Goal: Navigation & Orientation: Find specific page/section

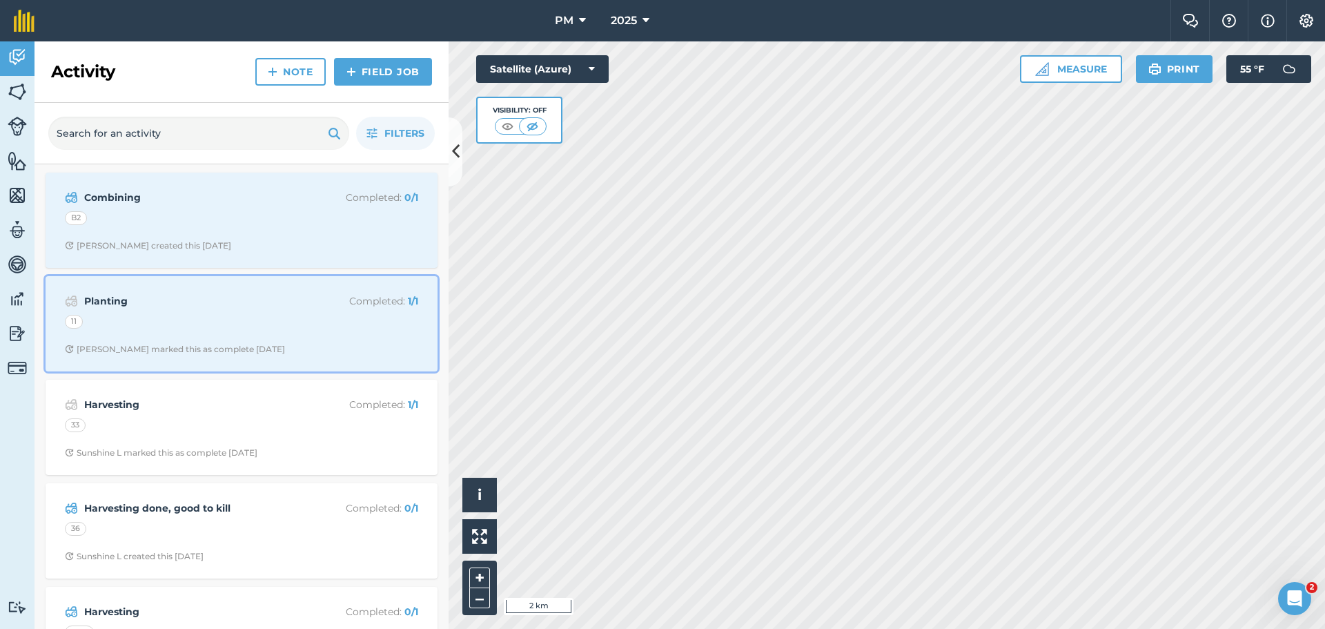
click at [259, 330] on div "11" at bounding box center [241, 324] width 353 height 18
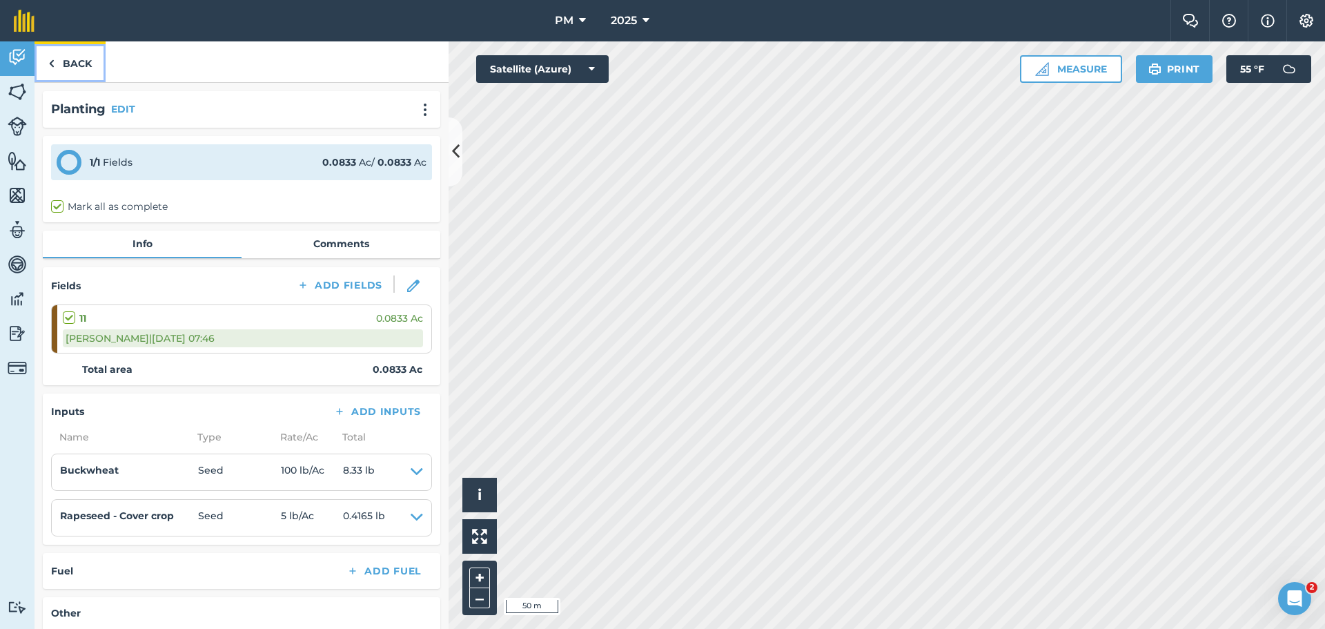
click at [79, 72] on link "Back" at bounding box center [70, 61] width 71 height 41
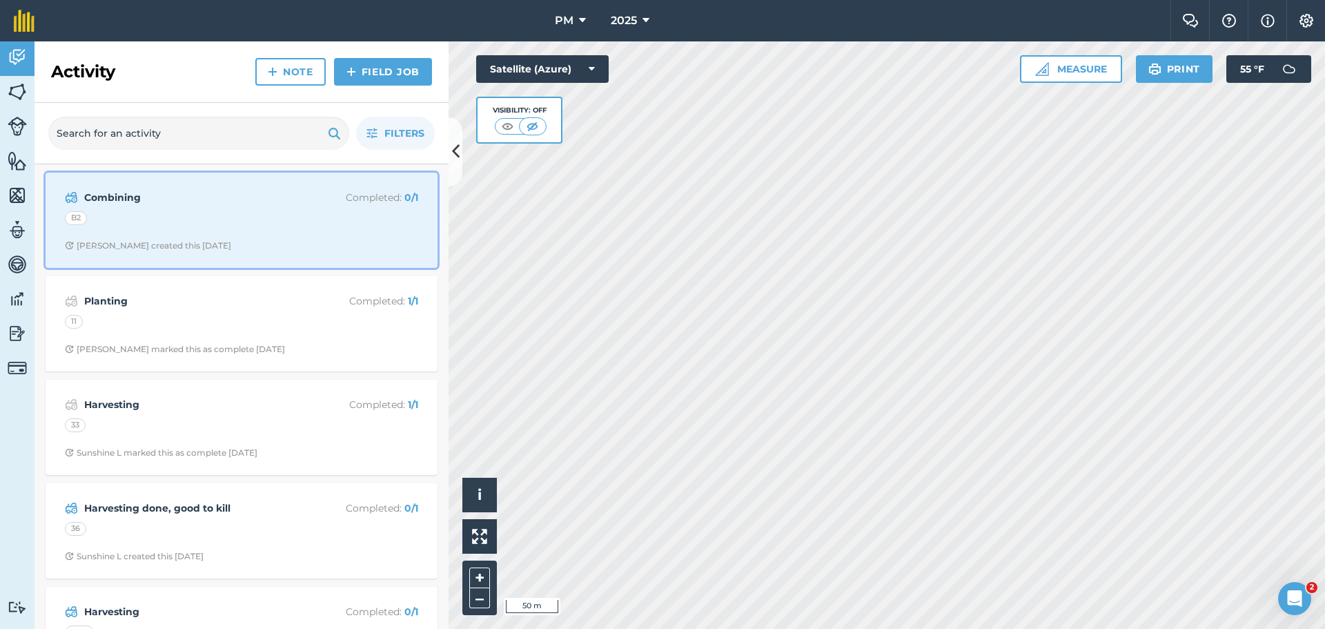
click at [155, 213] on div "B2" at bounding box center [241, 220] width 353 height 18
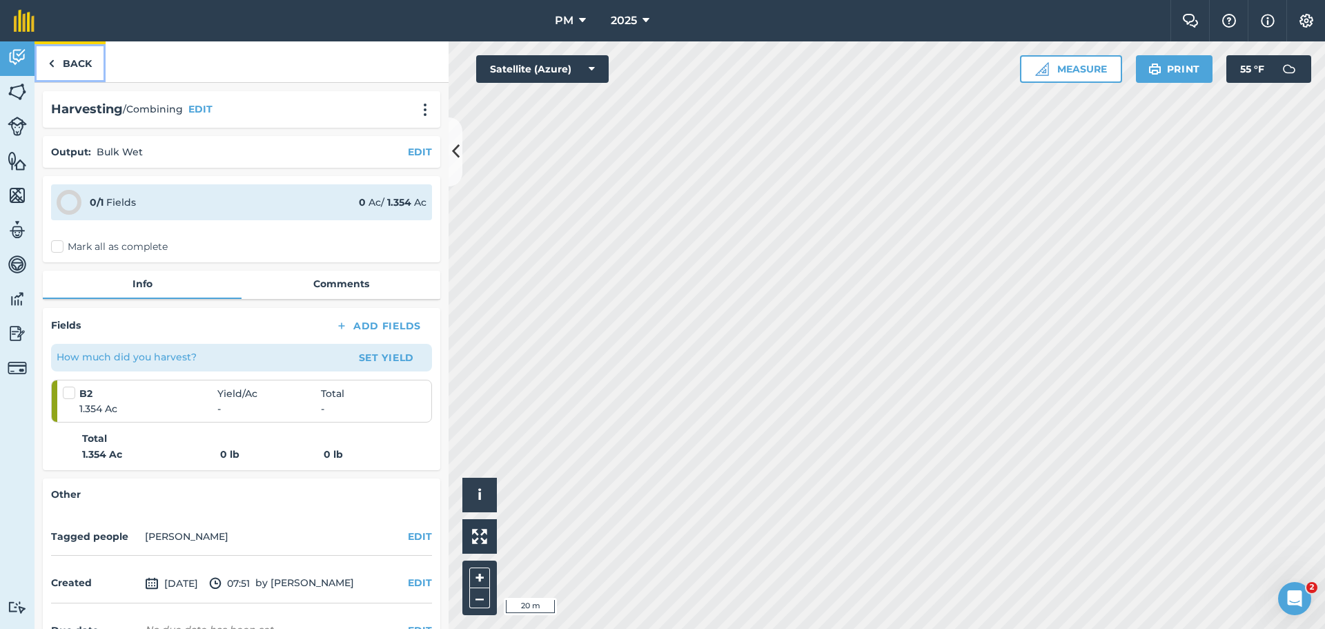
click at [61, 63] on link "Back" at bounding box center [70, 61] width 71 height 41
